Goal: Transaction & Acquisition: Purchase product/service

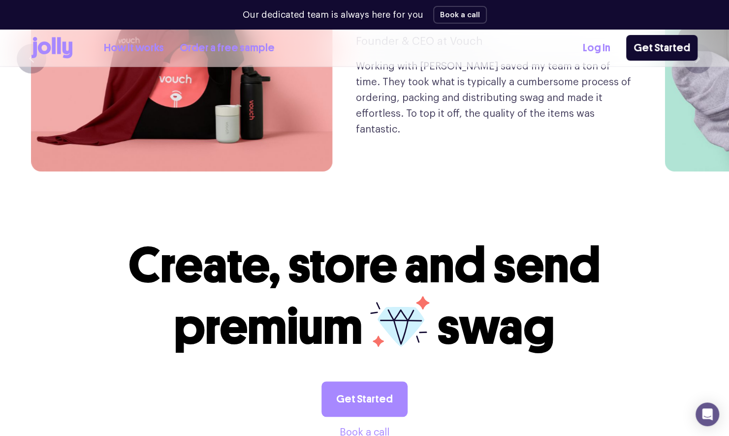
scroll to position [2670, 0]
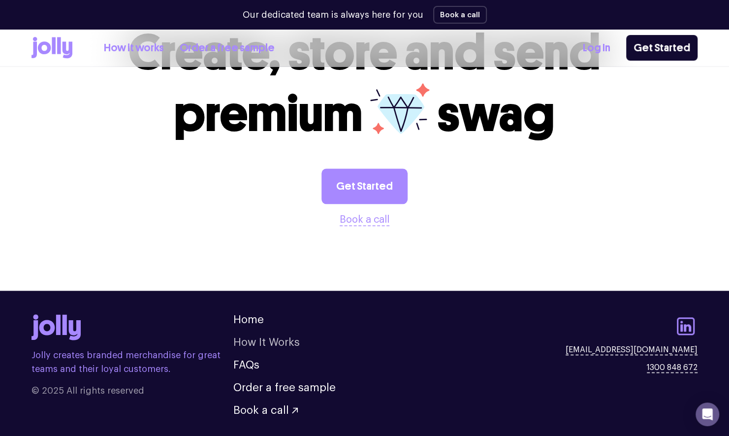
click at [273, 337] on link "How It Works" at bounding box center [266, 342] width 66 height 11
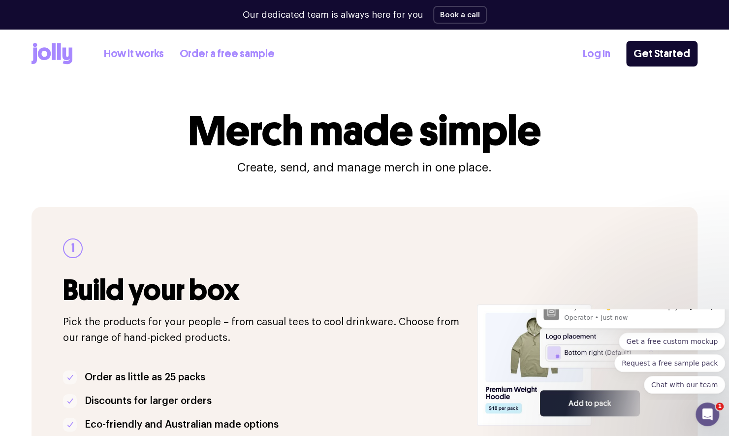
click at [49, 53] on icon at bounding box center [44, 53] width 13 height 13
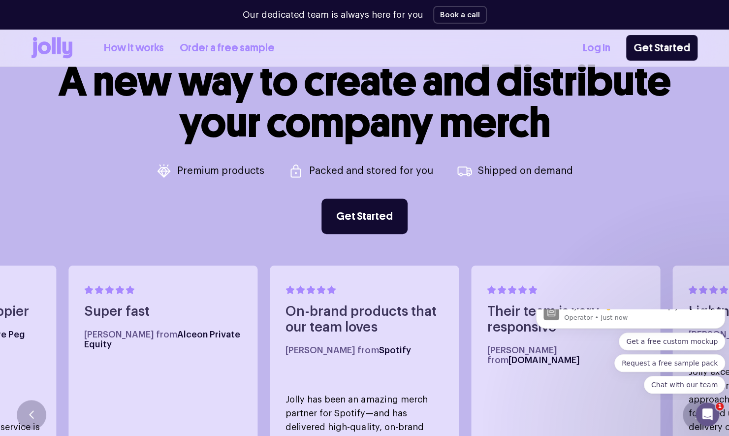
scroll to position [246, 0]
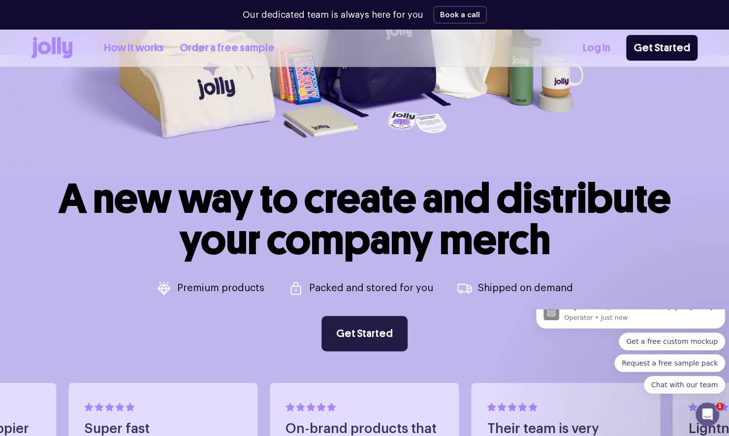
click at [381, 333] on link "Get Started" at bounding box center [365, 333] width 86 height 35
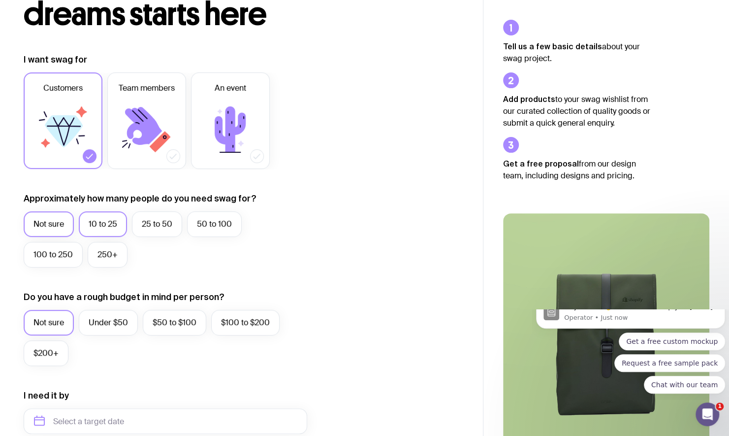
scroll to position [148, 0]
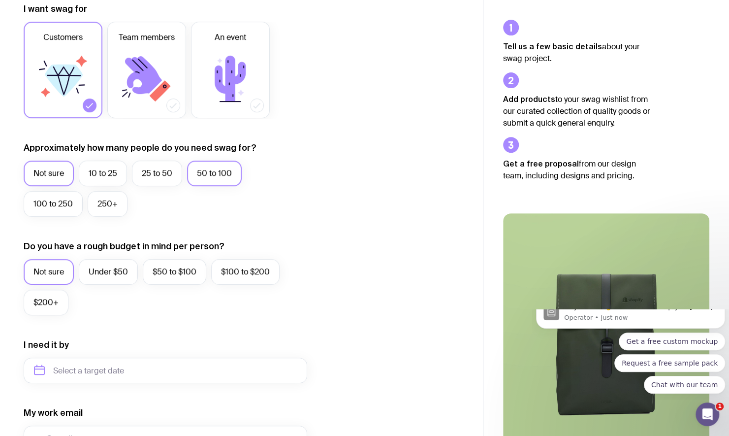
click at [207, 173] on label "50 to 100" at bounding box center [214, 174] width 55 height 26
click at [0, 0] on input "50 to 100" at bounding box center [0, 0] width 0 height 0
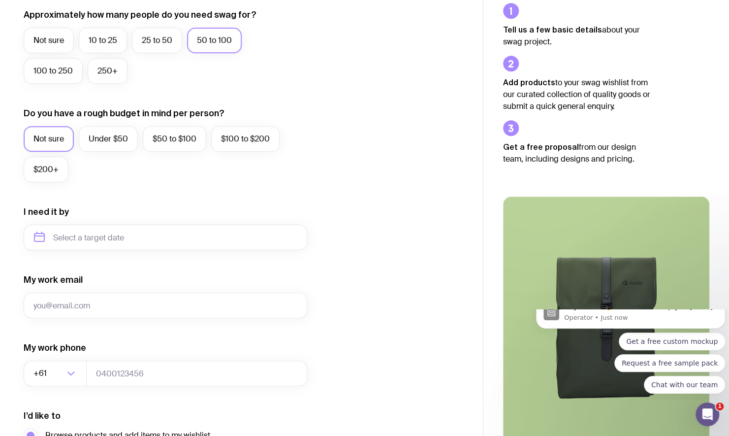
scroll to position [295, 0]
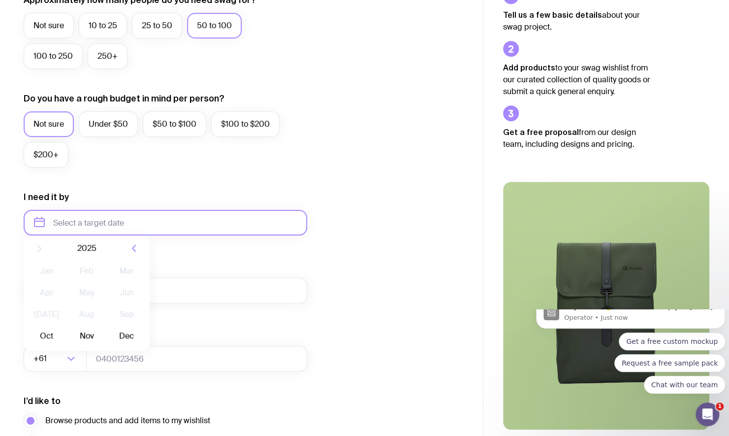
click at [105, 222] on input "text" at bounding box center [166, 223] width 284 height 26
click at [42, 348] on button "Oct" at bounding box center [47, 344] width 36 height 20
type input "October 2025"
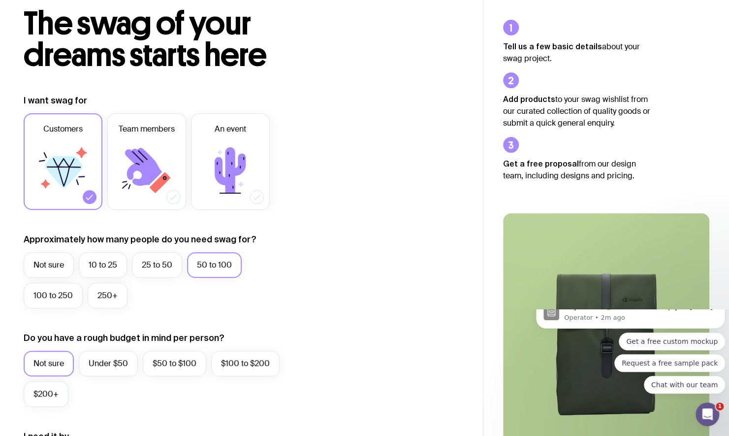
scroll to position [0, 0]
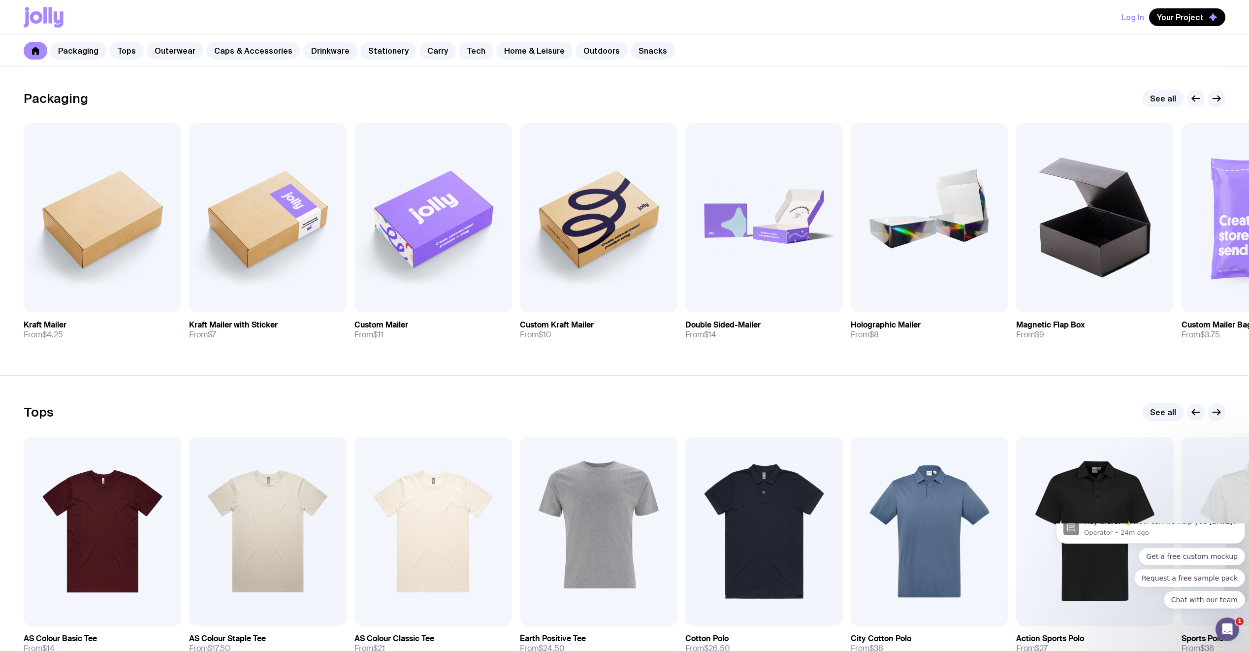
scroll to position [148, 0]
click at [1220, 409] on icon "button" at bounding box center [1217, 412] width 12 height 12
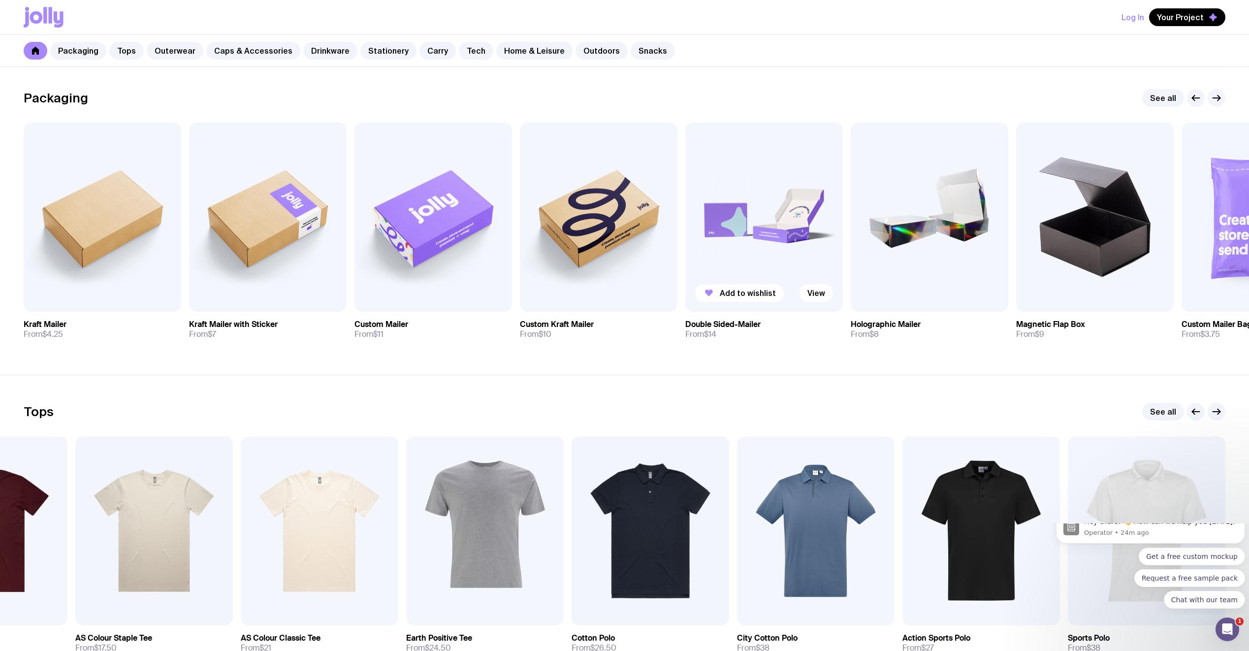
drag, startPoint x: 1169, startPoint y: 255, endPoint x: 794, endPoint y: 276, distance: 376.3
click at [794, 276] on div "Add to wishlist View Kraft Mailer From $4.25 Add to wishlist View Kraft Mailer …" at bounding box center [625, 235] width 1202 height 225
click at [1234, 248] on img at bounding box center [1261, 217] width 158 height 189
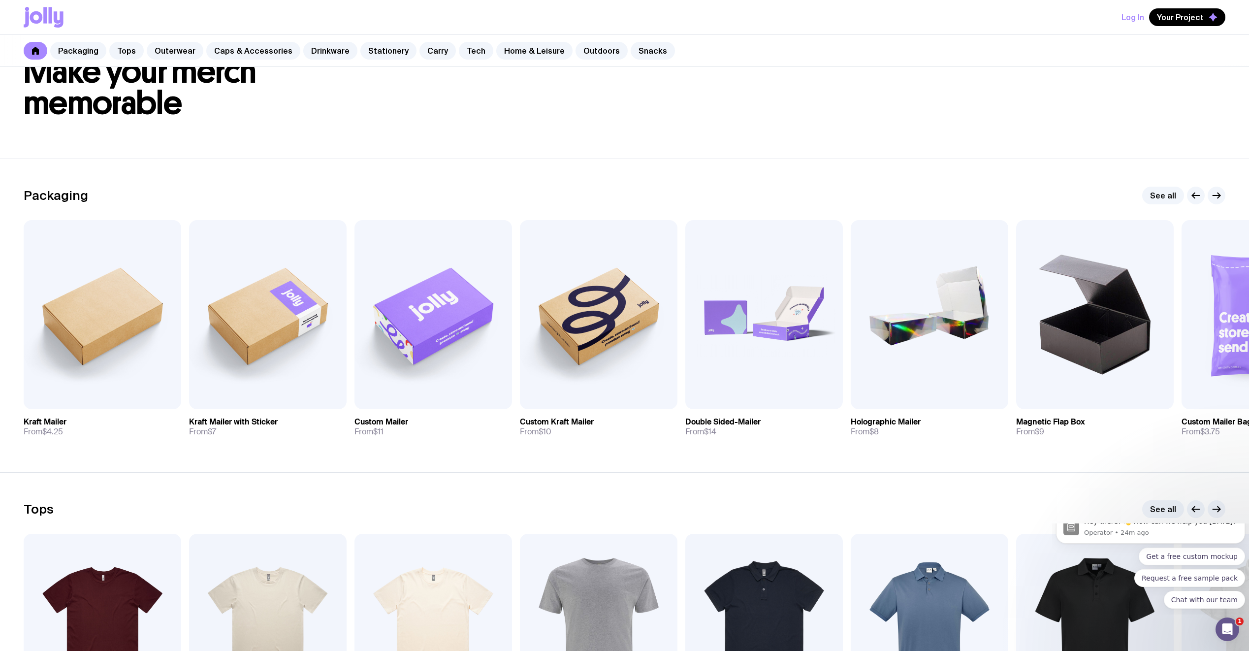
scroll to position [49, 0]
click at [788, 330] on img at bounding box center [764, 315] width 158 height 189
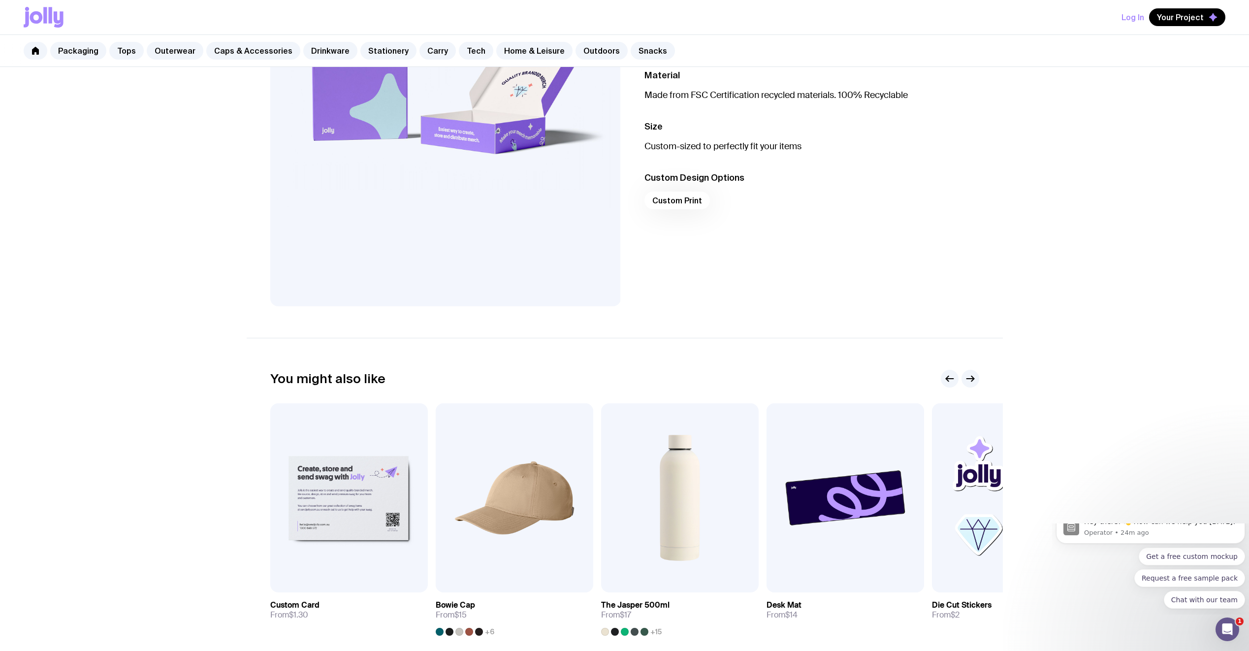
scroll to position [337, 0]
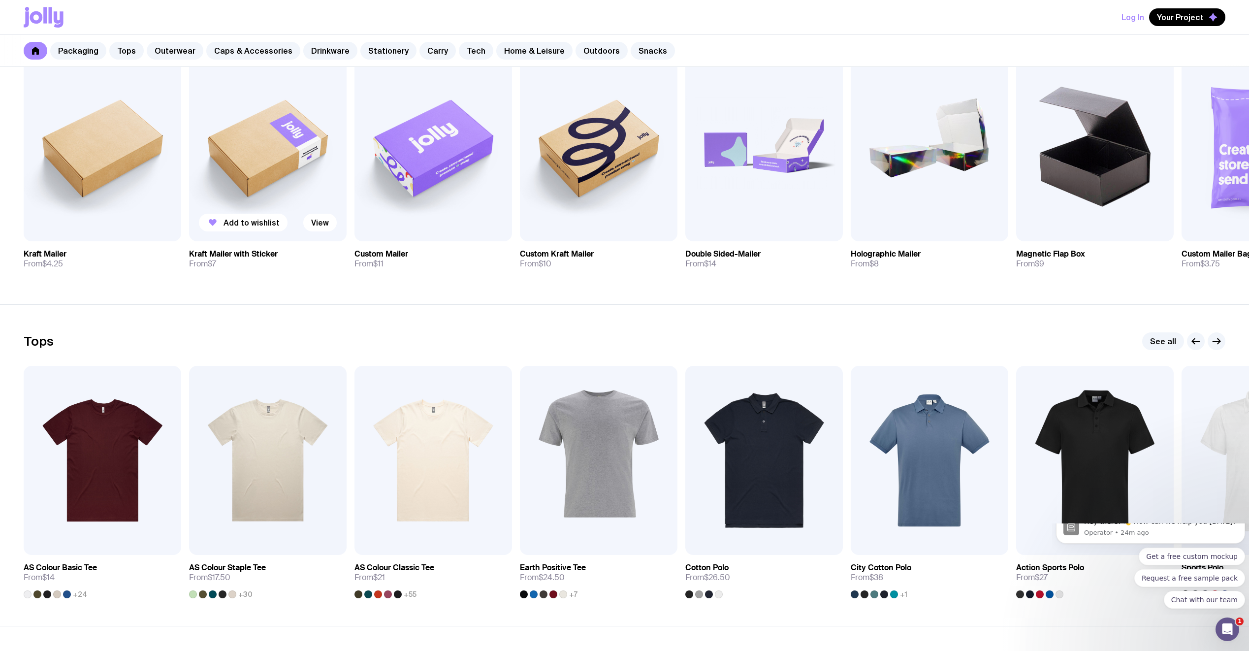
scroll to position [246, 0]
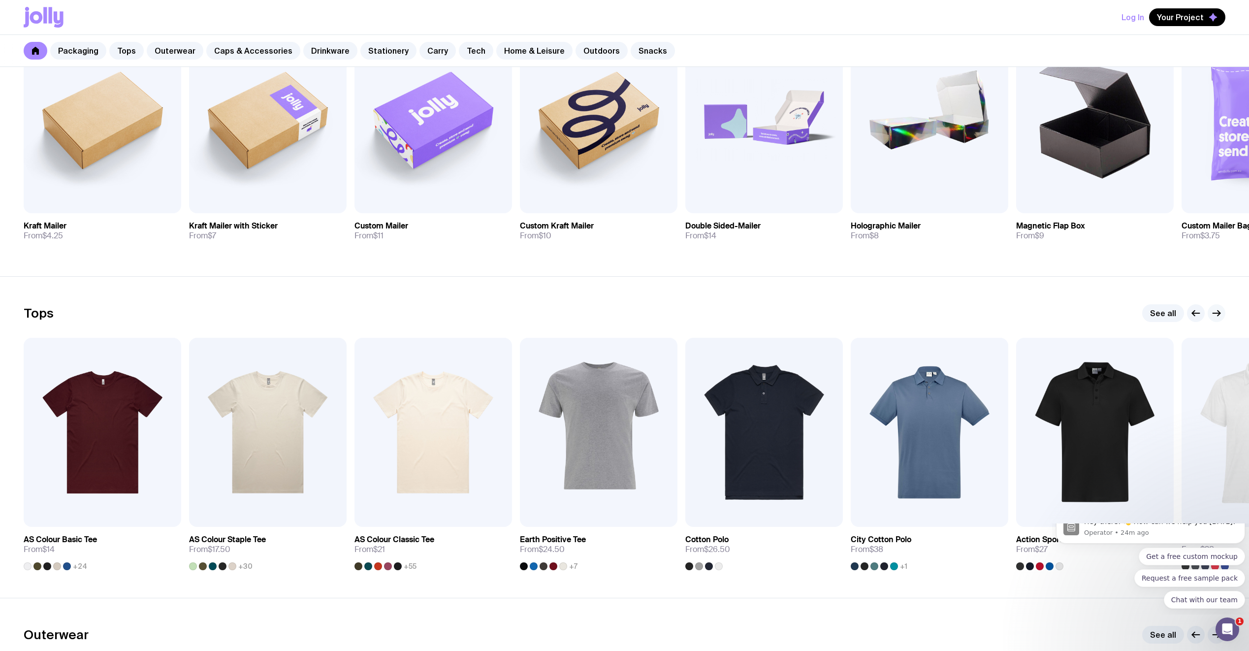
click at [1216, 312] on icon "button" at bounding box center [1217, 313] width 12 height 12
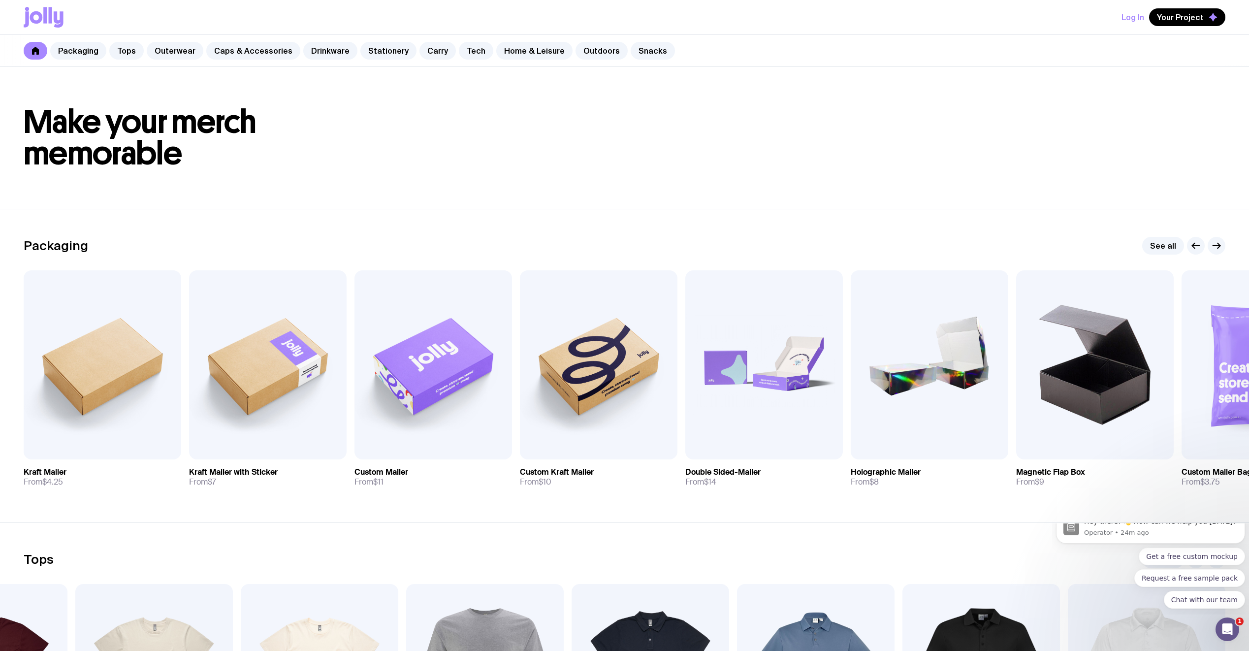
scroll to position [148, 0]
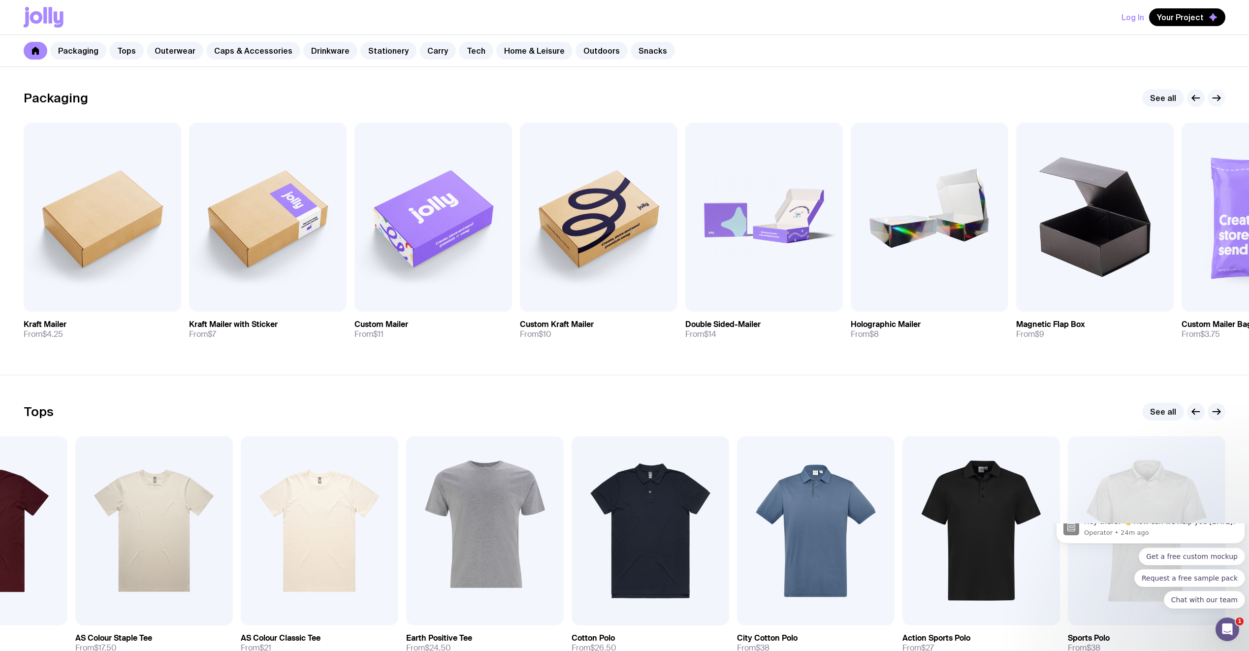
click at [1218, 97] on icon "button" at bounding box center [1217, 98] width 12 height 12
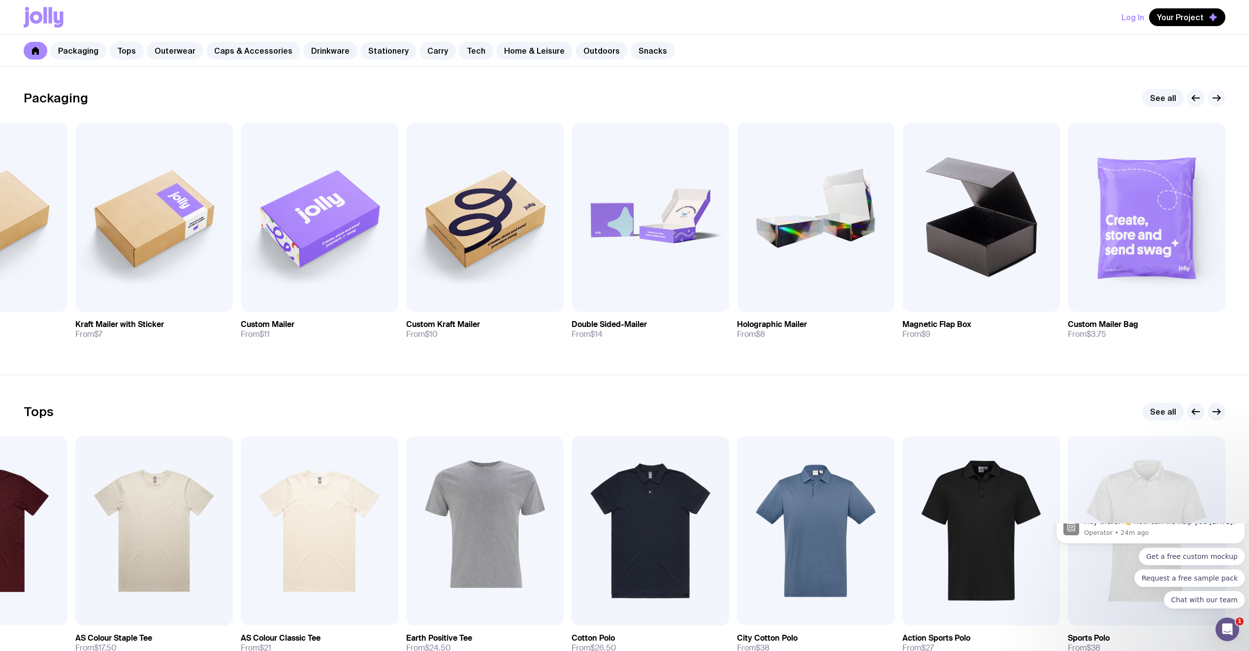
click at [1218, 97] on icon "button" at bounding box center [1217, 98] width 12 height 12
click at [1198, 101] on icon "button" at bounding box center [1196, 98] width 12 height 12
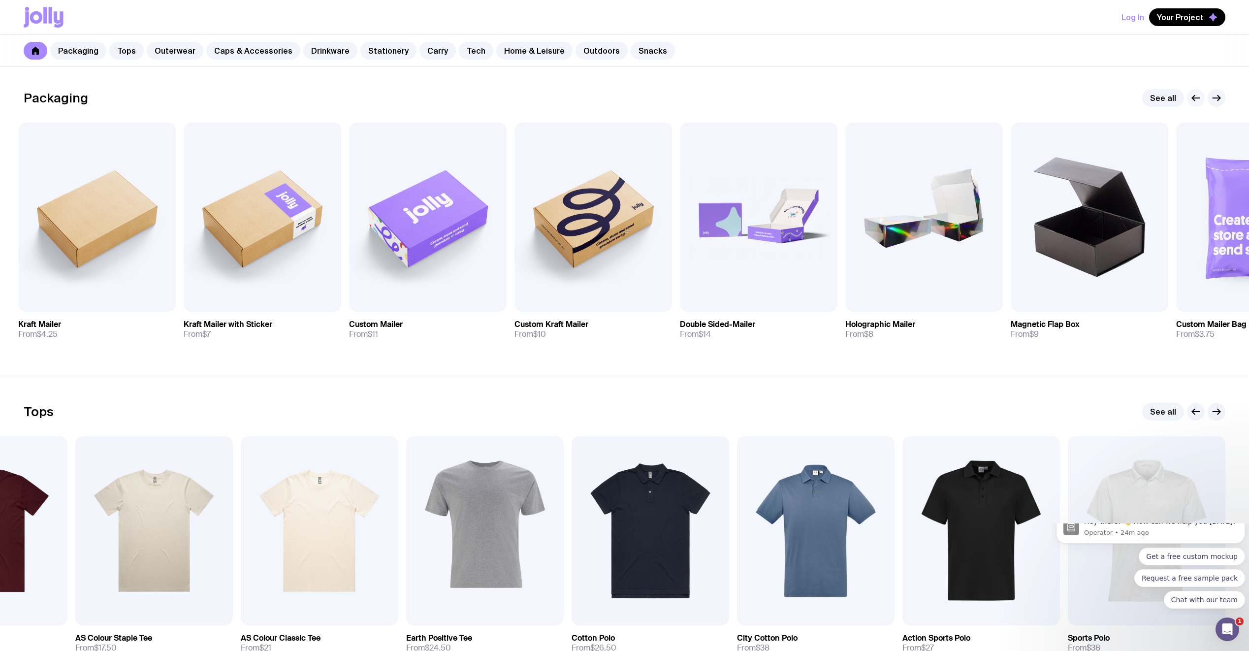
click at [1198, 101] on icon "button" at bounding box center [1196, 98] width 12 height 12
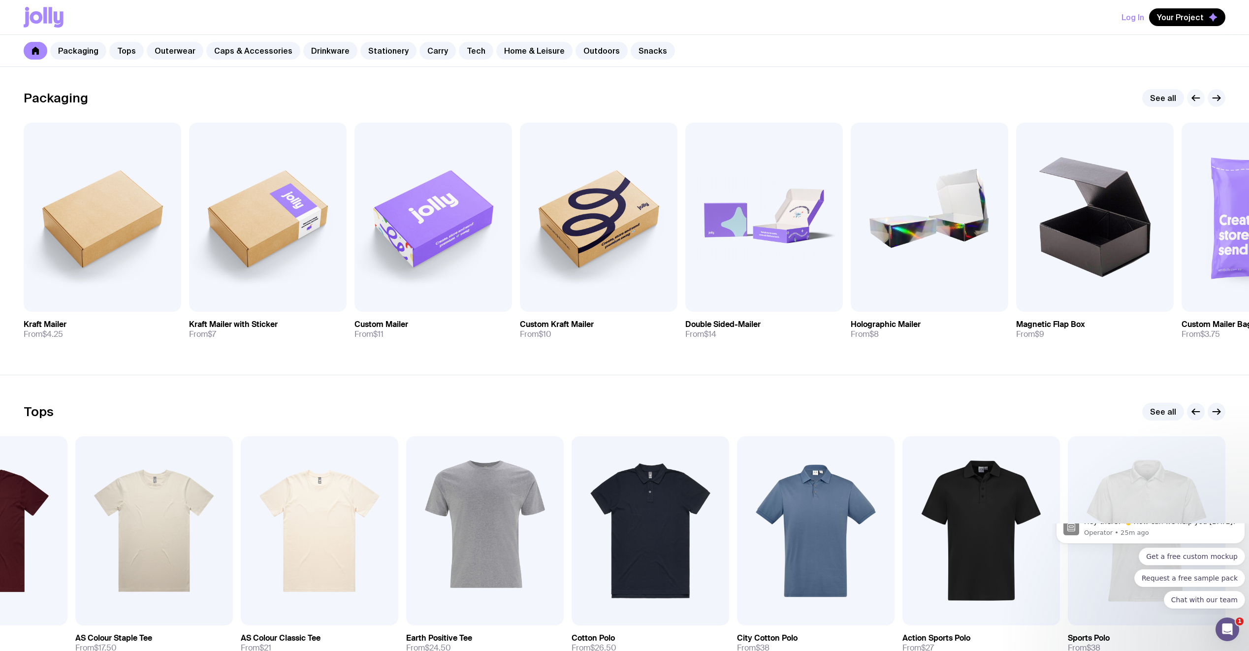
click at [1195, 98] on icon "button" at bounding box center [1196, 98] width 7 height 0
drag, startPoint x: 757, startPoint y: 243, endPoint x: 549, endPoint y: 238, distance: 208.3
click at [549, 238] on div "Add to wishlist View Kraft Mailer From $4.25 Add to wishlist View Kraft Mailer …" at bounding box center [625, 235] width 1202 height 225
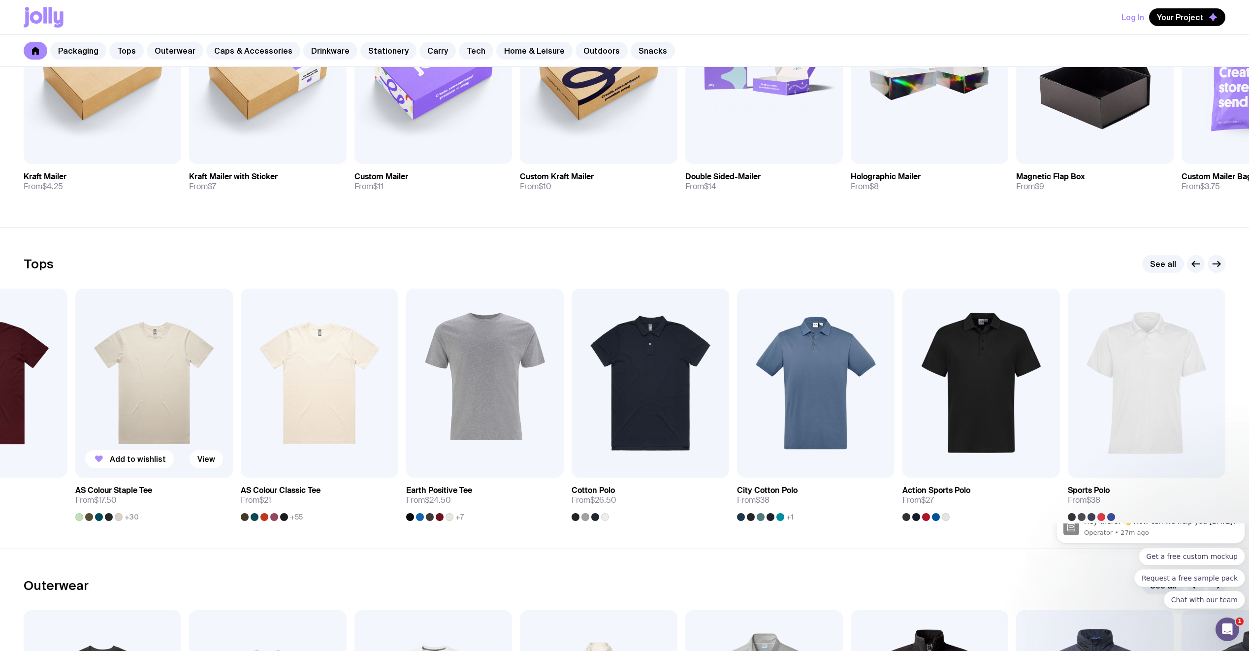
click at [148, 426] on img at bounding box center [154, 383] width 158 height 189
